Goal: Task Accomplishment & Management: Manage account settings

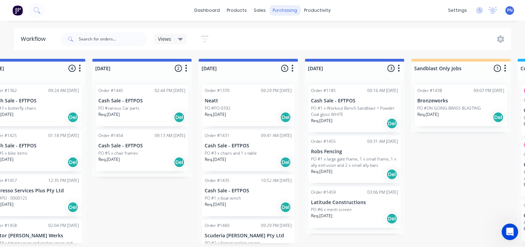
scroll to position [63, 0]
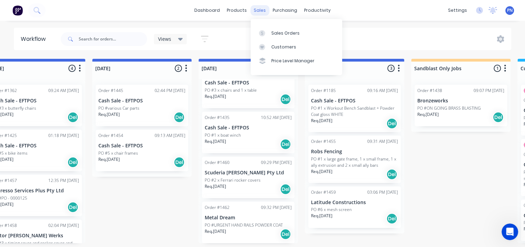
click at [261, 8] on div "sales" at bounding box center [259, 10] width 19 height 10
click at [278, 28] on link "Sales Orders" at bounding box center [297, 33] width 92 height 14
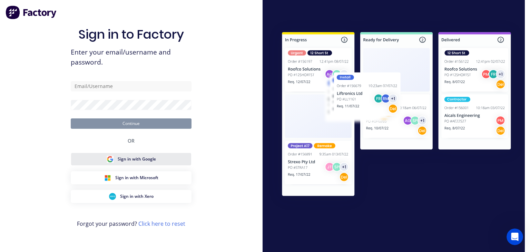
click at [147, 158] on span "Sign in with Google" at bounding box center [137, 159] width 38 height 6
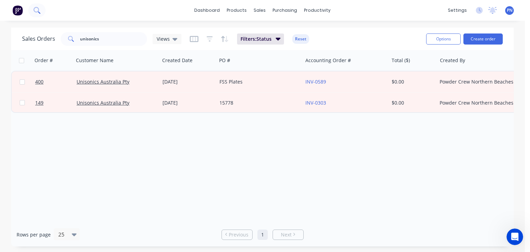
click at [38, 9] on icon at bounding box center [36, 10] width 7 height 7
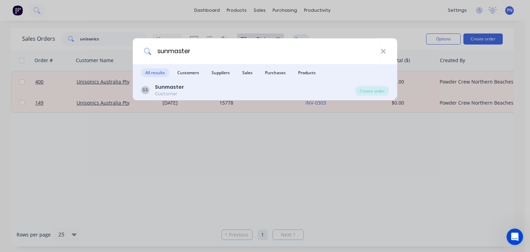
type input "sunmaster"
click at [174, 94] on div "Customer" at bounding box center [169, 94] width 29 height 6
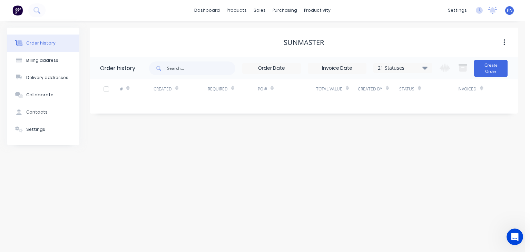
click at [428, 65] on div "21 Statuses" at bounding box center [403, 68] width 58 height 8
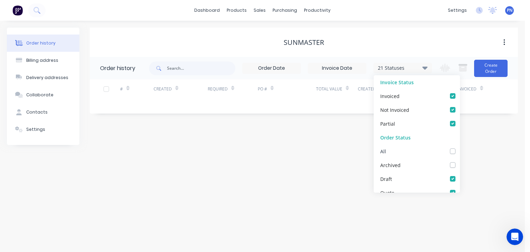
click at [460, 147] on label at bounding box center [460, 147] width 0 height 0
click at [460, 148] on input "checkbox" at bounding box center [463, 150] width 6 height 7
checkbox input "true"
click at [324, 146] on div "Order history Billing address Delivery addresses Collaborate Contacts Settings …" at bounding box center [262, 136] width 525 height 231
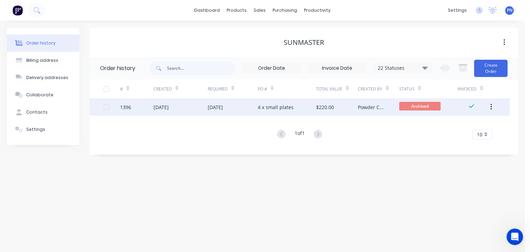
click at [330, 109] on div "$220.00" at bounding box center [325, 107] width 18 height 7
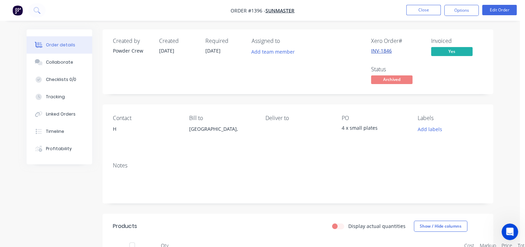
click at [382, 47] on link "INV-1846" at bounding box center [381, 50] width 21 height 7
click at [469, 13] on button "Options" at bounding box center [461, 10] width 35 height 11
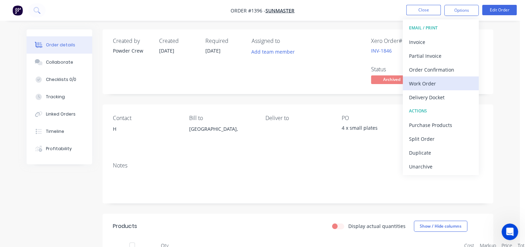
click at [441, 83] on div "Work Order" at bounding box center [441, 83] width 64 height 10
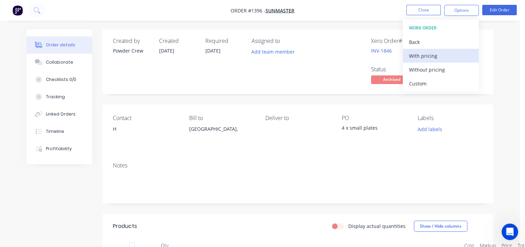
click at [432, 56] on div "With pricing" at bounding box center [441, 56] width 64 height 10
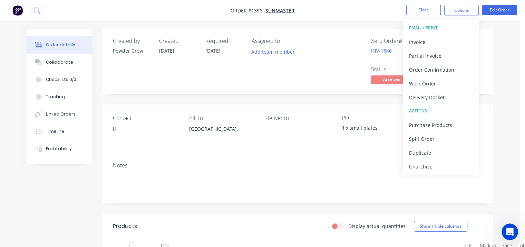
click at [510, 38] on div "Order details Collaborate Checklists 0/0 Tracking Linked Orders Timeline Profit…" at bounding box center [260, 196] width 520 height 393
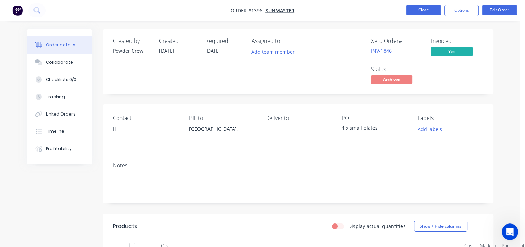
click at [434, 7] on button "Close" at bounding box center [423, 10] width 35 height 10
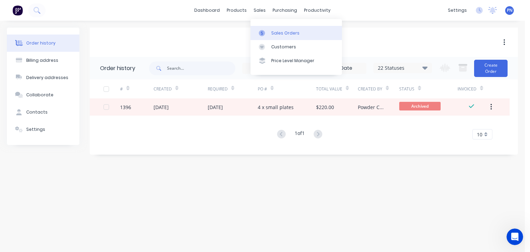
click at [276, 28] on link "Sales Orders" at bounding box center [297, 33] width 92 height 14
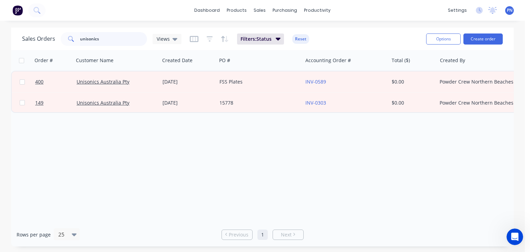
click at [109, 43] on input "unisonics" at bounding box center [113, 39] width 67 height 14
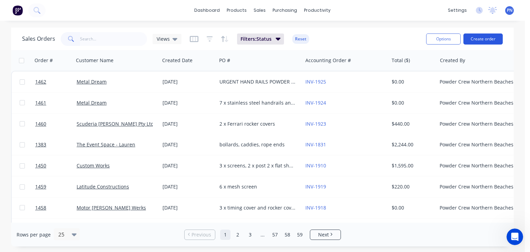
click at [491, 39] on button "Create order" at bounding box center [483, 38] width 39 height 11
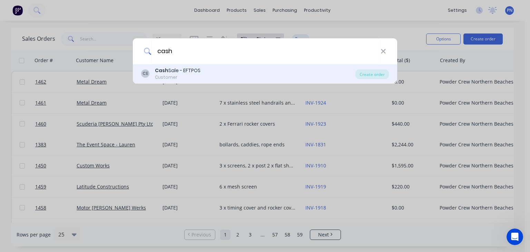
type input "cash"
click at [218, 78] on div "[PERSON_NAME] Sale - EFTPOS Customer" at bounding box center [248, 73] width 214 height 13
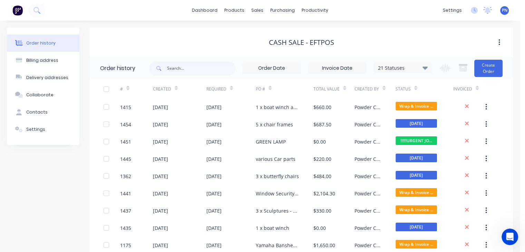
click at [488, 79] on div "Change order status Submitted REDO JOB !!!!!!URGENT JOBS!!!!!! [DATE] [DATE] [D…" at bounding box center [469, 68] width 67 height 22
click at [482, 68] on button "Create Order" at bounding box center [488, 68] width 28 height 17
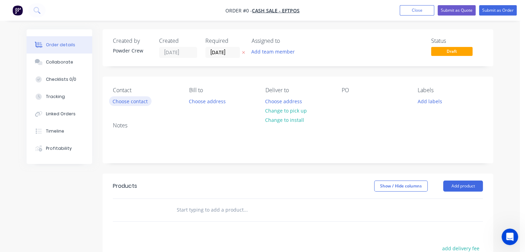
click at [132, 99] on button "Choose contact" at bounding box center [130, 100] width 42 height 9
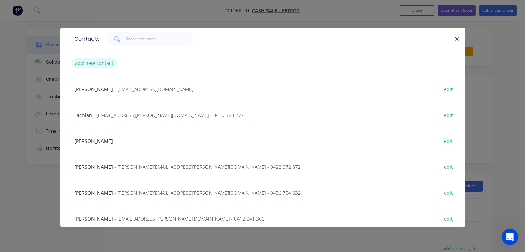
click at [98, 60] on button "add new contact" at bounding box center [94, 62] width 46 height 9
select select "AU"
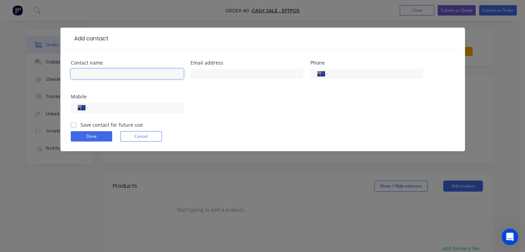
click at [119, 76] on input "text" at bounding box center [127, 74] width 113 height 10
type input "[PERSON_NAME]"
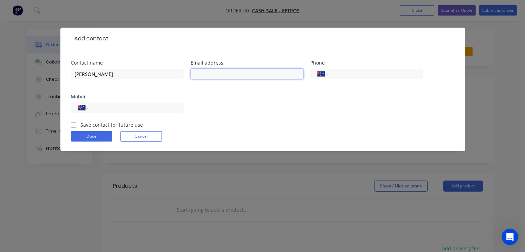
click at [236, 71] on input "text" at bounding box center [247, 74] width 113 height 10
paste input "[PERSON_NAME][EMAIL_ADDRESS][DOMAIN_NAME]"
type input "[PERSON_NAME][EMAIL_ADDRESS][DOMAIN_NAME]"
click at [80, 125] on label "Save contact for future use" at bounding box center [111, 124] width 62 height 7
click at [73, 125] on input "Save contact for future use" at bounding box center [74, 124] width 6 height 7
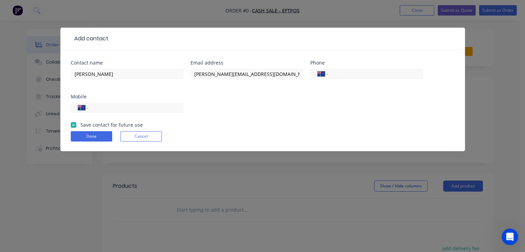
checkbox input "true"
click at [90, 135] on button "Done" at bounding box center [91, 136] width 41 height 10
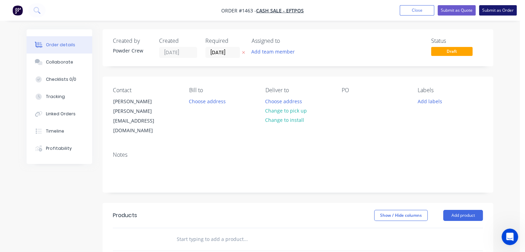
click at [507, 8] on button "Submit as Order" at bounding box center [498, 10] width 38 height 10
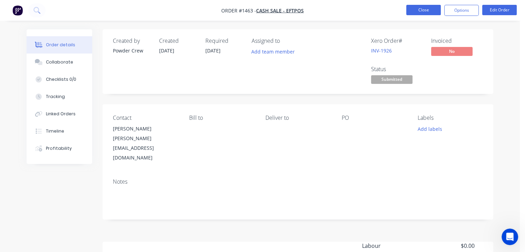
click at [432, 9] on button "Close" at bounding box center [423, 10] width 35 height 10
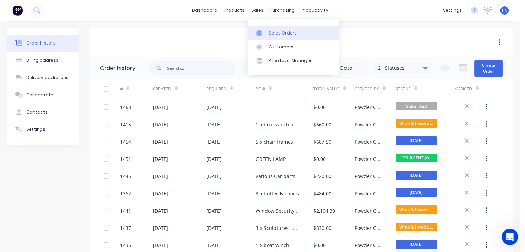
click at [271, 32] on div "Sales Orders" at bounding box center [283, 33] width 28 height 6
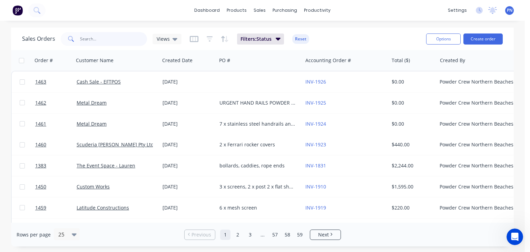
click at [87, 39] on input "text" at bounding box center [113, 39] width 67 height 14
type input "[PERSON_NAME]"
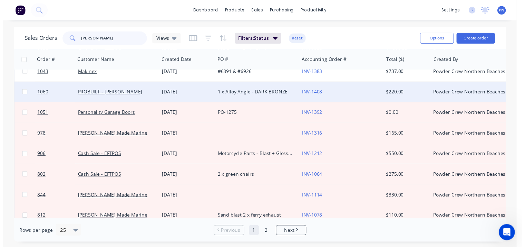
scroll to position [376, 0]
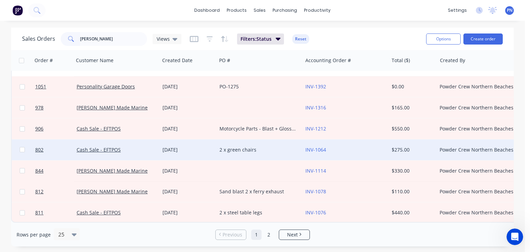
click at [238, 148] on div "2 x green chairs" at bounding box center [258, 149] width 77 height 7
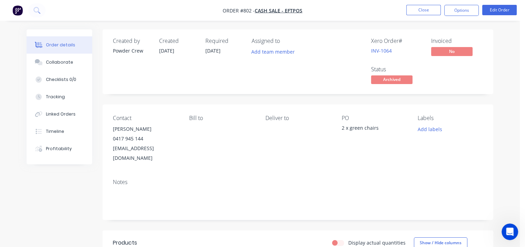
click at [506, 131] on div "Order details Collaborate Checklists 0/0 Tracking Linked Orders Timeline Profit…" at bounding box center [260, 208] width 520 height 417
click at [467, 11] on button "Options" at bounding box center [461, 10] width 35 height 11
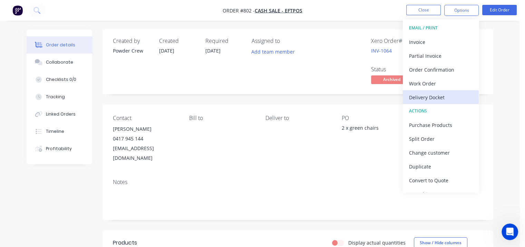
scroll to position [10, 0]
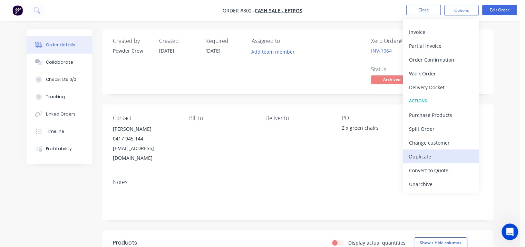
click at [429, 156] on div "Duplicate" at bounding box center [441, 156] width 64 height 10
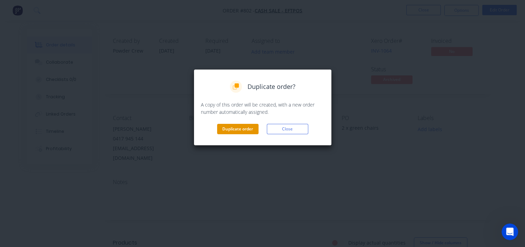
click at [235, 127] on button "Duplicate order" at bounding box center [237, 129] width 41 height 10
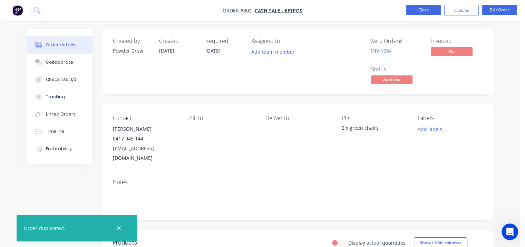
click at [424, 13] on button "Close" at bounding box center [423, 10] width 35 height 10
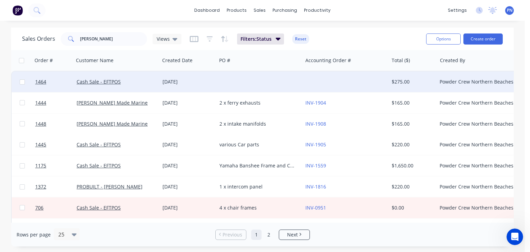
click at [262, 84] on div at bounding box center [260, 81] width 86 height 21
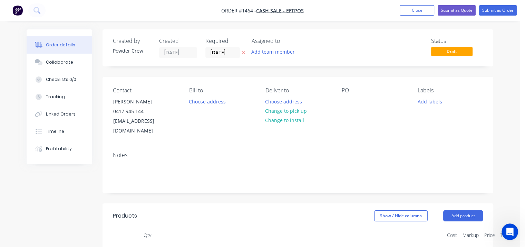
click at [358, 100] on div "PO" at bounding box center [373, 111] width 65 height 49
click at [360, 82] on div "Contact [PERSON_NAME] [PHONE_NUMBER] [EMAIL_ADDRESS][DOMAIN_NAME] [PERSON_NAME]…" at bounding box center [298, 111] width 391 height 69
click at [347, 100] on div at bounding box center [346, 101] width 11 height 10
click at [424, 131] on div "Contact [PERSON_NAME] [PHONE_NUMBER] [EMAIL_ADDRESS][DOMAIN_NAME] [PERSON_NAME]…" at bounding box center [298, 111] width 391 height 69
click at [408, 134] on div "Contact [PERSON_NAME] [PHONE_NUMBER] [EMAIL_ADDRESS][DOMAIN_NAME] [PERSON_NAME]…" at bounding box center [298, 111] width 391 height 69
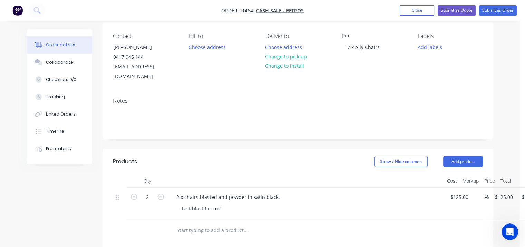
scroll to position [104, 0]
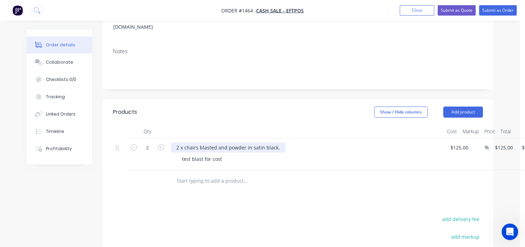
click at [237, 142] on div "2 x chairs blasted and powder in satin black." at bounding box center [228, 147] width 115 height 10
click at [151, 142] on input "2" at bounding box center [147, 147] width 18 height 10
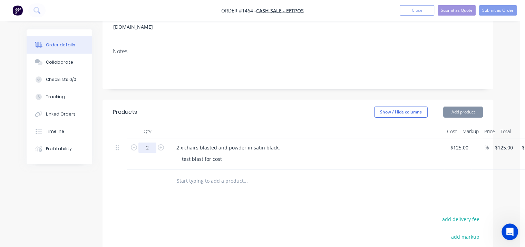
click at [151, 142] on input "2" at bounding box center [147, 147] width 18 height 10
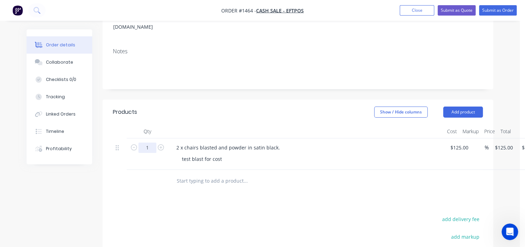
type input "1"
type input "$125.00"
click at [175, 142] on div "2 x chairs blasted and powder in satin black." at bounding box center [228, 147] width 115 height 10
drag, startPoint x: 179, startPoint y: 138, endPoint x: 166, endPoint y: 136, distance: 12.5
click at [166, 138] on div "1 2 x chairs blasted and powder in satin black. test blast for cost $125.00 $12…" at bounding box center [298, 153] width 370 height 31
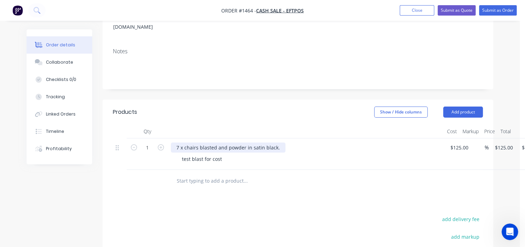
click at [216, 142] on div "7 x chairs blasted and powder in satin black." at bounding box center [228, 147] width 115 height 10
click at [268, 142] on div "7 x chairs blas and powder in satin black." at bounding box center [224, 147] width 107 height 10
drag, startPoint x: 249, startPoint y: 137, endPoint x: 298, endPoint y: 137, distance: 49.7
click at [298, 142] on div "7 x chairs blas and powder in satin black." at bounding box center [306, 147] width 271 height 10
click at [258, 154] on div "test blast for cost" at bounding box center [308, 159] width 265 height 10
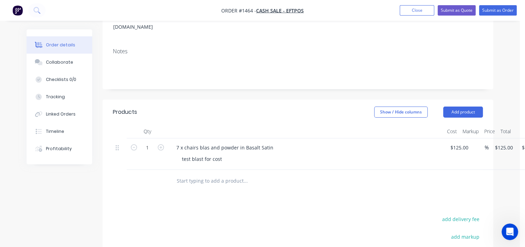
click at [258, 154] on div "test blast for cost" at bounding box center [308, 159] width 265 height 10
click at [243, 154] on div "test blast for cost" at bounding box center [308, 159] width 265 height 10
click at [220, 154] on div "test blast for cost" at bounding box center [201, 159] width 51 height 10
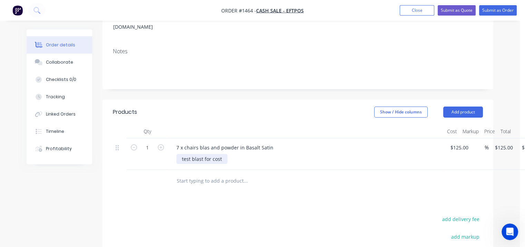
click at [220, 154] on div "test blast for cost" at bounding box center [201, 159] width 51 height 10
click at [376, 194] on div "Products Show / Hide columns Add product Qty Cost Markup Price Total 1 7 x chai…" at bounding box center [298, 228] width 391 height 258
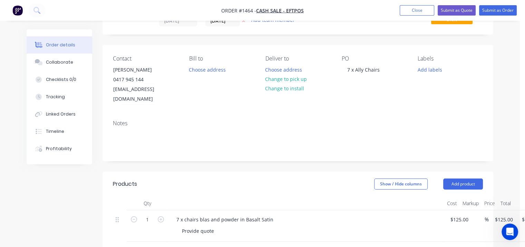
scroll to position [0, 0]
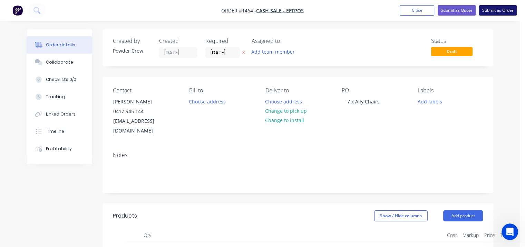
click at [492, 14] on button "Submit as Order" at bounding box center [498, 10] width 38 height 10
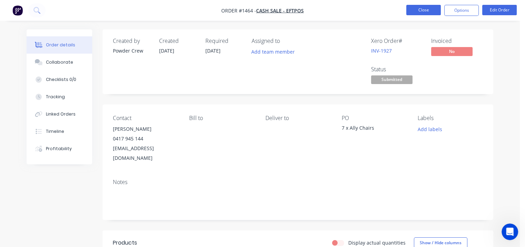
click at [426, 10] on button "Close" at bounding box center [423, 10] width 35 height 10
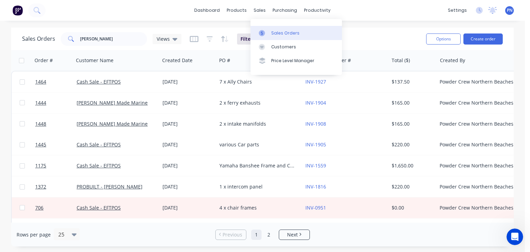
click at [278, 31] on div "Sales Orders" at bounding box center [285, 33] width 28 height 6
click at [141, 22] on div "dashboard products sales purchasing productivity dashboard products Product Cat…" at bounding box center [262, 126] width 525 height 252
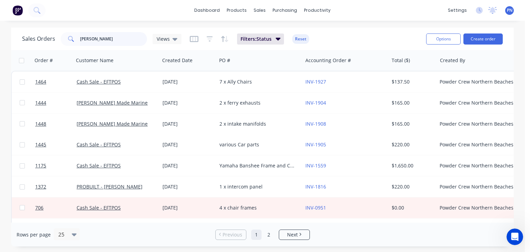
click at [117, 39] on input "[PERSON_NAME]" at bounding box center [113, 39] width 67 height 14
click at [153, 14] on div "dashboard products sales purchasing productivity dashboard products Product Cat…" at bounding box center [262, 10] width 525 height 21
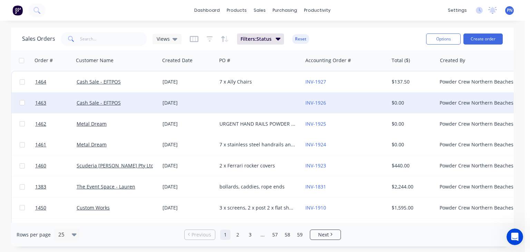
click at [142, 100] on div "Cash Sale - EFTPOS" at bounding box center [115, 102] width 77 height 7
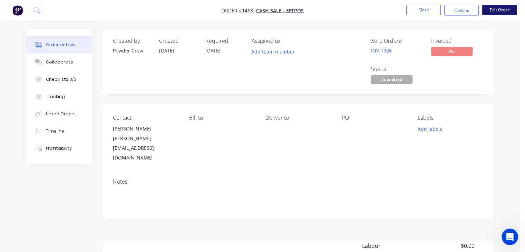
click at [501, 10] on button "Edit Order" at bounding box center [499, 10] width 35 height 10
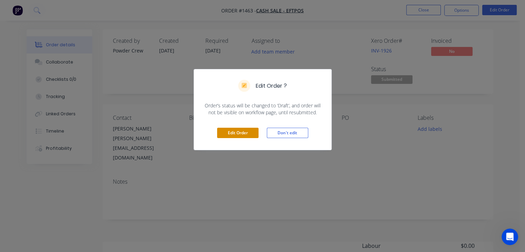
click at [243, 133] on button "Edit Order" at bounding box center [237, 133] width 41 height 10
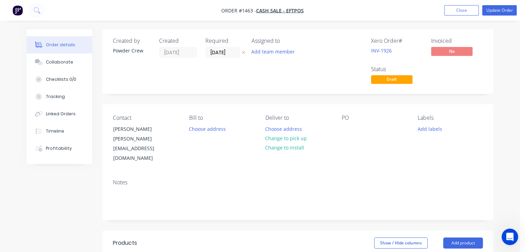
click at [356, 126] on div "PO" at bounding box center [373, 139] width 65 height 49
click at [352, 129] on div at bounding box center [346, 129] width 11 height 10
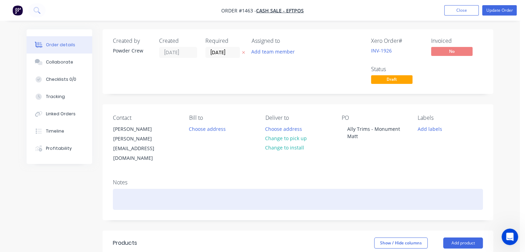
click at [380, 189] on div at bounding box center [298, 199] width 370 height 21
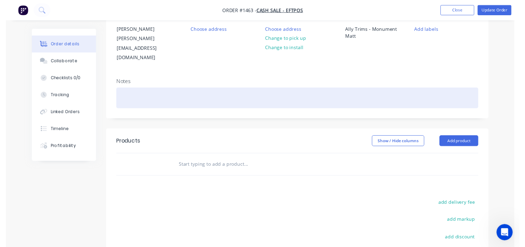
scroll to position [104, 0]
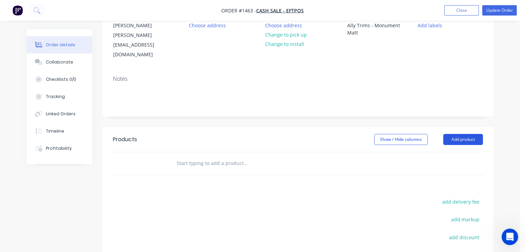
click at [464, 134] on button "Add product" at bounding box center [463, 139] width 40 height 11
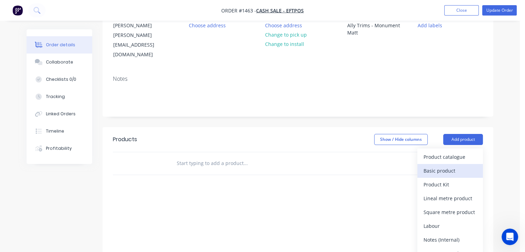
click at [436, 166] on div "Basic product" at bounding box center [450, 171] width 53 height 10
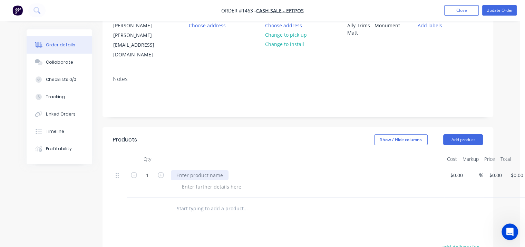
click at [211, 170] on div at bounding box center [200, 175] width 58 height 10
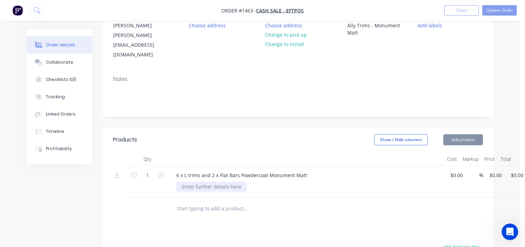
click at [214, 181] on div at bounding box center [211, 186] width 70 height 10
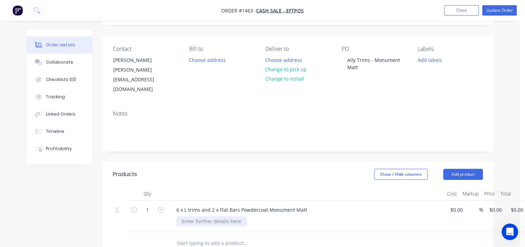
click at [195, 216] on div at bounding box center [211, 221] width 70 height 10
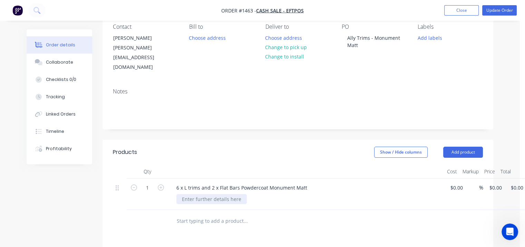
scroll to position [104, 0]
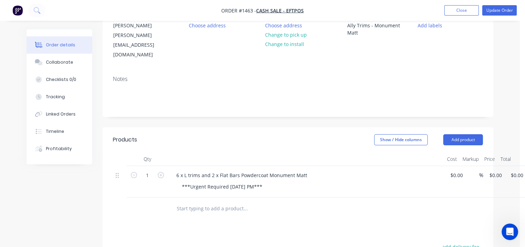
drag, startPoint x: 341, startPoint y: 195, endPoint x: 352, endPoint y: 189, distance: 11.7
click at [342, 201] on div at bounding box center [274, 208] width 207 height 14
click at [450, 170] on input at bounding box center [458, 175] width 16 height 10
type input "$300.00"
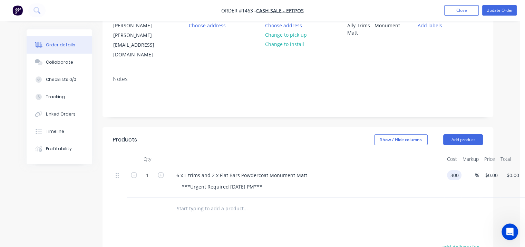
type input "$300.00"
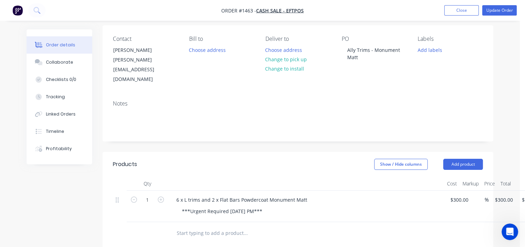
scroll to position [35, 0]
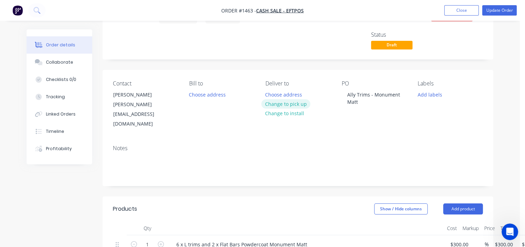
click at [290, 104] on button "Change to pick up" at bounding box center [285, 103] width 49 height 9
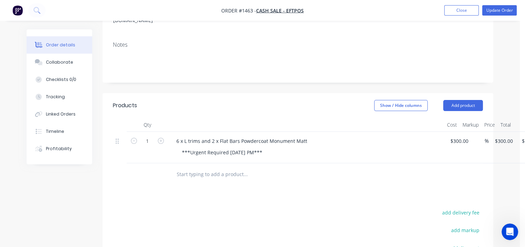
scroll to position [138, 0]
click at [252, 147] on div "***Urgent Required [DATE] PM***" at bounding box center [222, 152] width 92 height 10
click at [316, 177] on div "Products Show / Hide columns Add product Qty Cost Markup Price Total 1 6 x L tr…" at bounding box center [298, 222] width 391 height 258
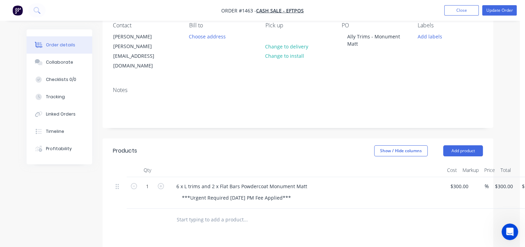
scroll to position [0, 0]
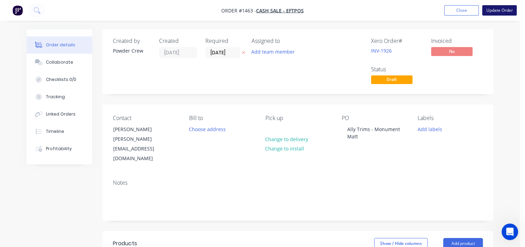
click at [496, 7] on button "Update Order" at bounding box center [499, 10] width 35 height 10
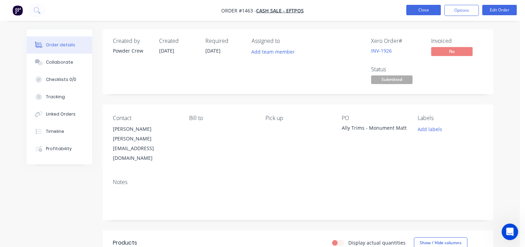
click at [429, 8] on button "Close" at bounding box center [423, 10] width 35 height 10
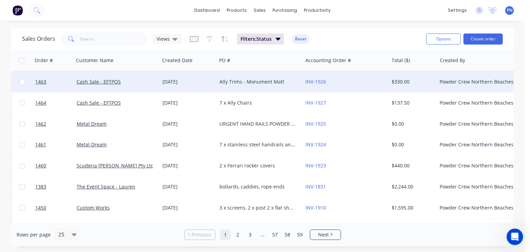
click at [259, 83] on div "Ally Trims - Monument Matt" at bounding box center [258, 81] width 77 height 7
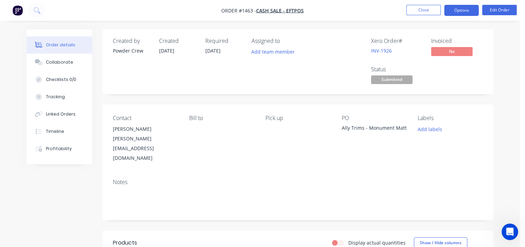
click at [462, 9] on button "Options" at bounding box center [461, 10] width 35 height 11
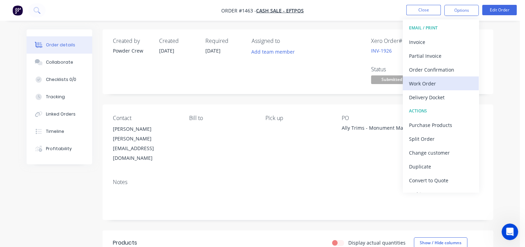
click at [433, 83] on div "Work Order" at bounding box center [441, 83] width 64 height 10
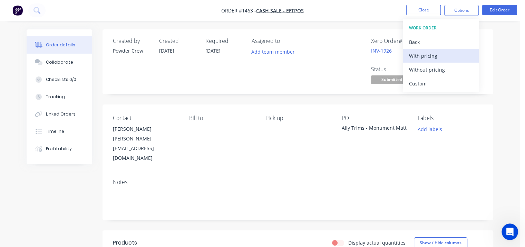
click at [432, 54] on div "With pricing" at bounding box center [441, 56] width 64 height 10
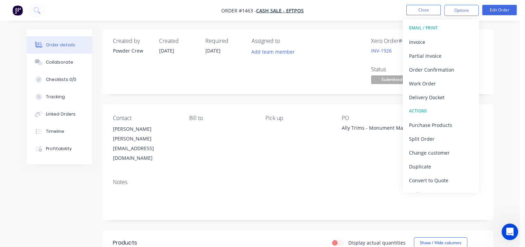
click at [304, 125] on div "Pick up" at bounding box center [298, 139] width 65 height 48
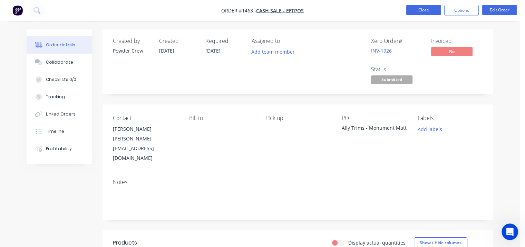
click at [417, 9] on button "Close" at bounding box center [423, 10] width 35 height 10
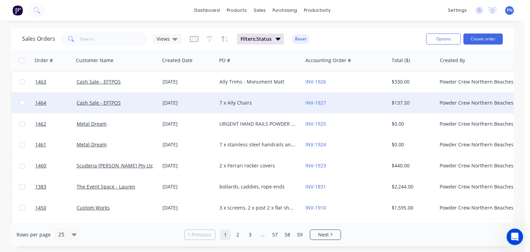
click at [249, 104] on div "7 x Ally Chairs" at bounding box center [258, 102] width 77 height 7
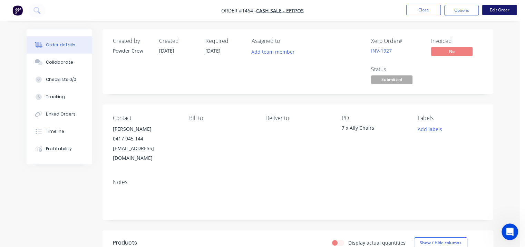
click at [509, 11] on button "Edit Order" at bounding box center [499, 10] width 35 height 10
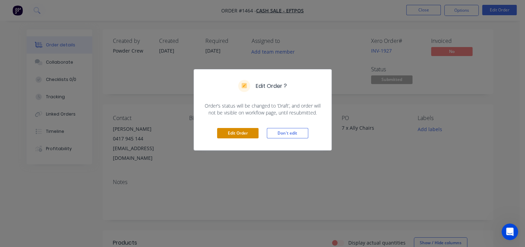
click at [244, 133] on button "Edit Order" at bounding box center [237, 133] width 41 height 10
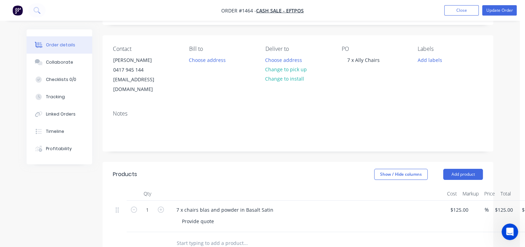
scroll to position [173, 0]
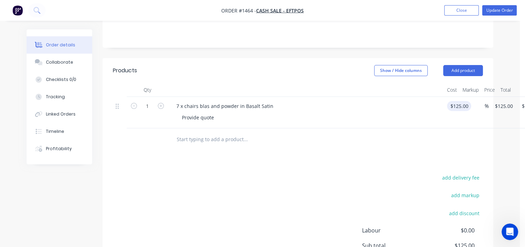
type input "125"
click at [450, 101] on input "125" at bounding box center [460, 106] width 21 height 10
click at [450, 101] on input "125" at bounding box center [456, 106] width 12 height 10
type input "$0.00"
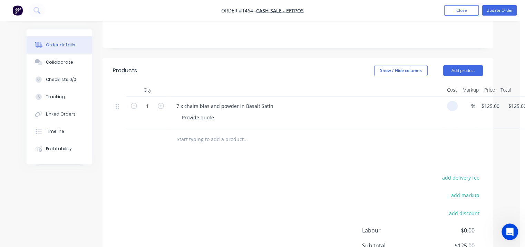
type input "$0.00"
click at [434, 133] on div at bounding box center [298, 139] width 370 height 22
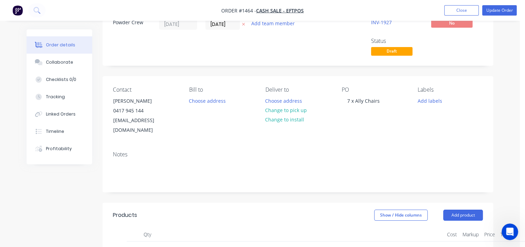
scroll to position [1, 0]
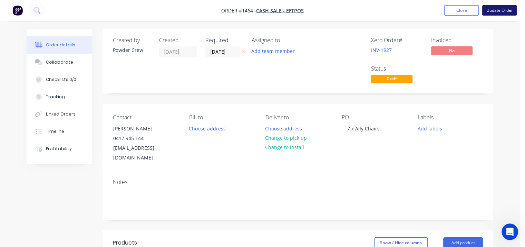
click at [499, 9] on button "Update Order" at bounding box center [499, 10] width 35 height 10
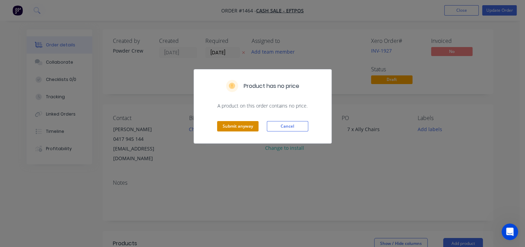
click at [243, 124] on button "Submit anyway" at bounding box center [237, 126] width 41 height 10
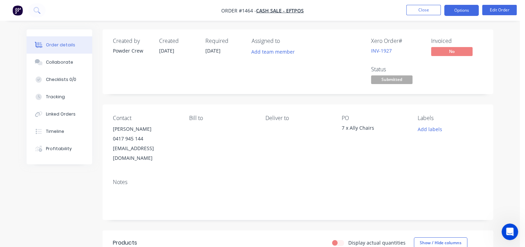
click at [466, 11] on button "Options" at bounding box center [461, 10] width 35 height 11
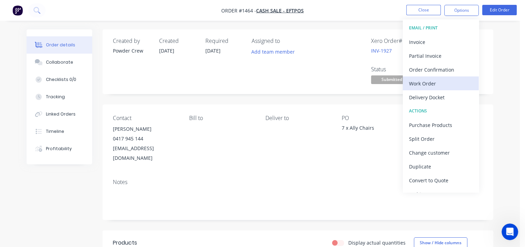
click at [434, 78] on button "Work Order" at bounding box center [441, 83] width 76 height 14
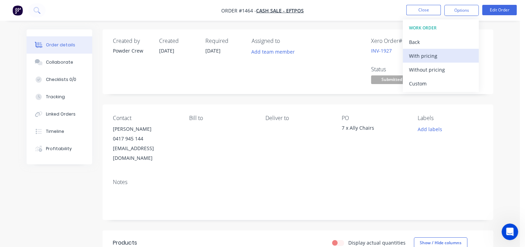
click at [423, 53] on div "With pricing" at bounding box center [441, 56] width 64 height 10
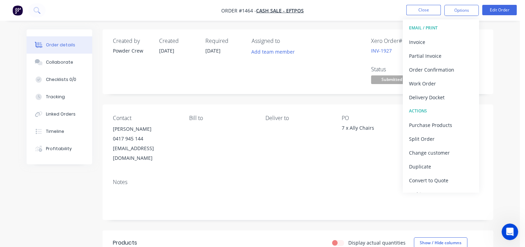
click at [226, 94] on div "Created by Powder Crew Created [DATE] Required [DATE] Assigned to Add team memb…" at bounding box center [298, 218] width 391 height 378
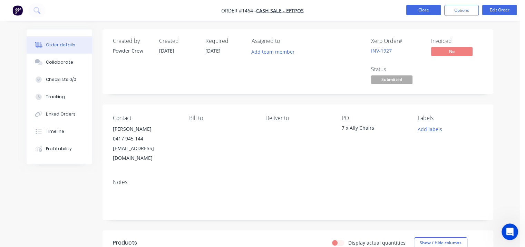
click at [412, 9] on button "Close" at bounding box center [423, 10] width 35 height 10
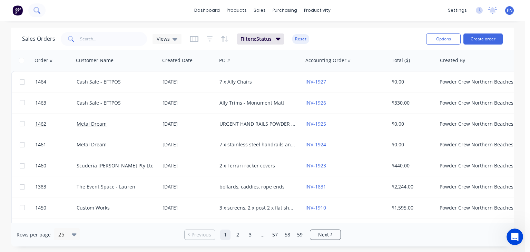
click at [39, 11] on icon at bounding box center [36, 10] width 7 height 7
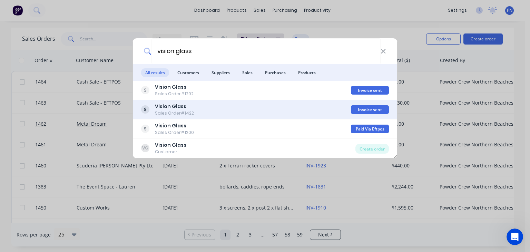
type input "vision glass"
click at [192, 112] on div "Vision Glass Sales Order #1422" at bounding box center [246, 109] width 210 height 13
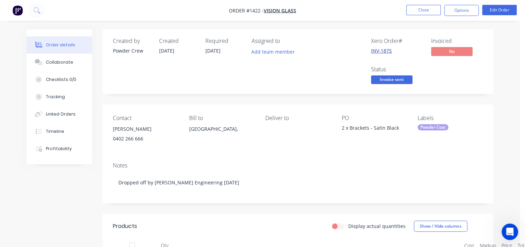
click at [380, 50] on link "INV-1875" at bounding box center [381, 50] width 21 height 7
click at [389, 78] on span "Invoice sent" at bounding box center [391, 79] width 41 height 9
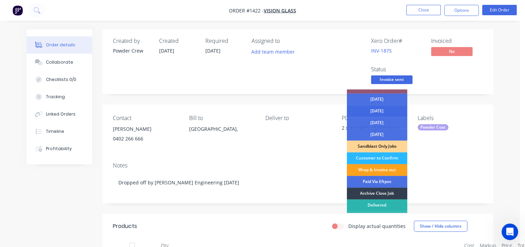
scroll to position [50, 0]
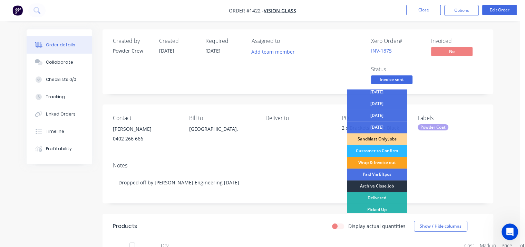
click at [381, 184] on div "Archive Close Job" at bounding box center [377, 186] width 60 height 12
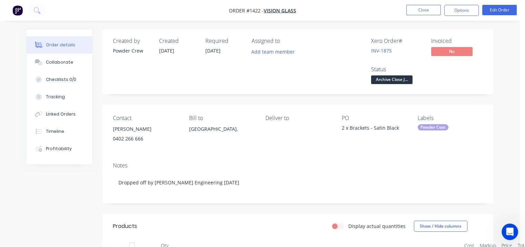
click at [437, 88] on div "Created by Powder Crew Created [DATE] Required [DATE] Assigned to Add team memb…" at bounding box center [298, 61] width 391 height 65
click at [425, 11] on button "Close" at bounding box center [423, 10] width 35 height 10
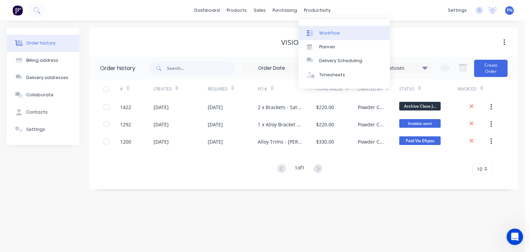
click at [331, 34] on div "Workflow" at bounding box center [329, 33] width 21 height 6
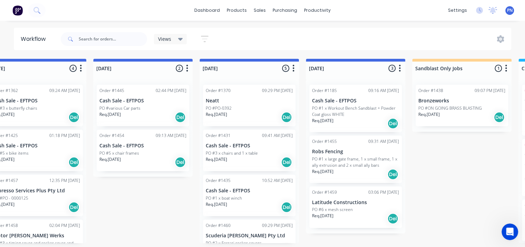
scroll to position [0, 445]
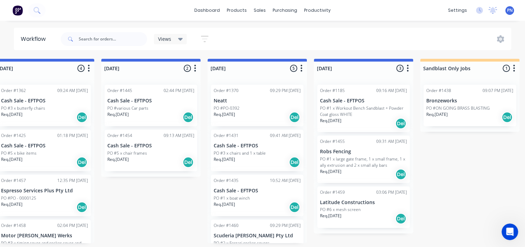
click at [262, 150] on p "PO #3 x chairs and 1 x table" at bounding box center [240, 153] width 52 height 6
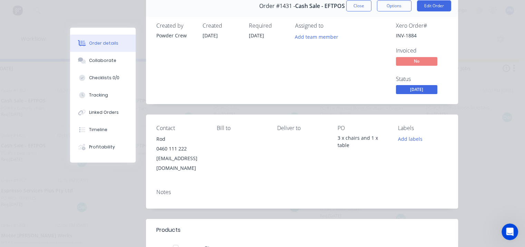
scroll to position [138, 0]
